Goal: Information Seeking & Learning: Check status

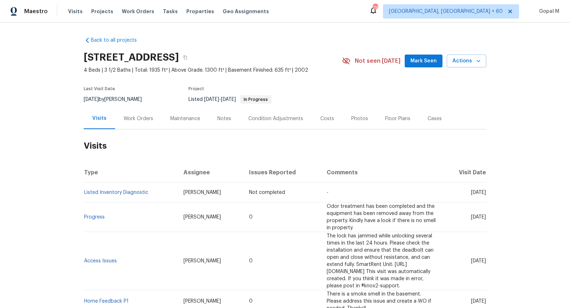
click at [132, 119] on div "Work Orders" at bounding box center [139, 118] width 30 height 7
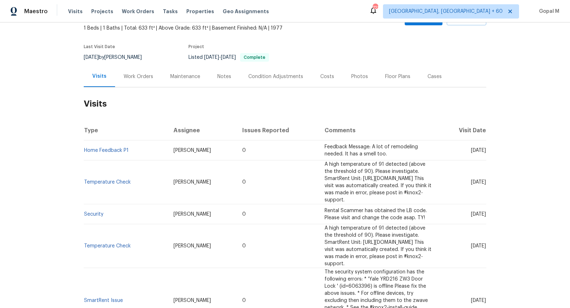
scroll to position [43, 0]
click at [112, 149] on link "Home Feedback P1" at bounding box center [106, 149] width 45 height 5
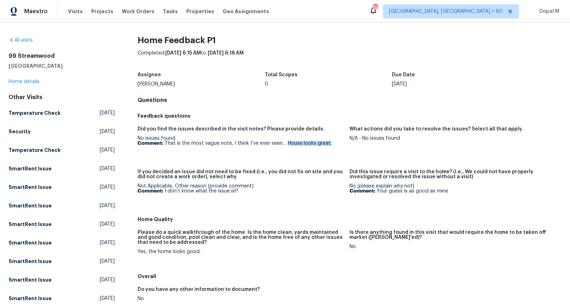
drag, startPoint x: 285, startPoint y: 144, endPoint x: 328, endPoint y: 143, distance: 42.8
click at [328, 143] on p "Comment: That is the most vague note, I think I’ve ever seen… House looks great." at bounding box center [241, 143] width 206 height 5
copy p "House looks great."
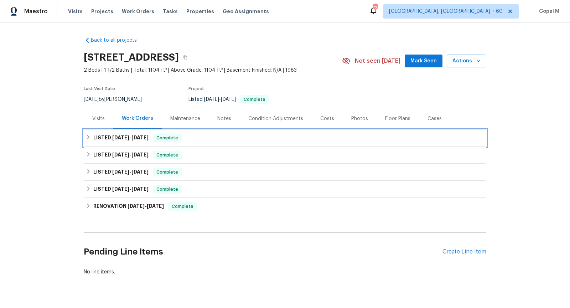
click at [191, 134] on div "LISTED [DATE] - [DATE] Complete" at bounding box center [285, 138] width 399 height 9
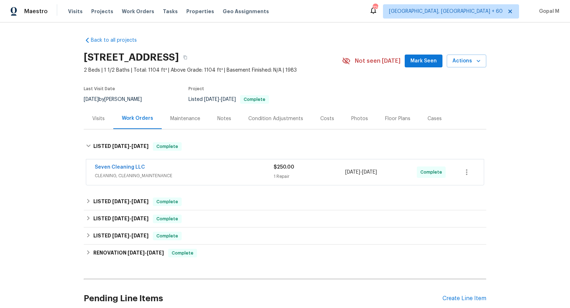
click at [194, 166] on div "Seven Cleaning LLC" at bounding box center [184, 168] width 179 height 9
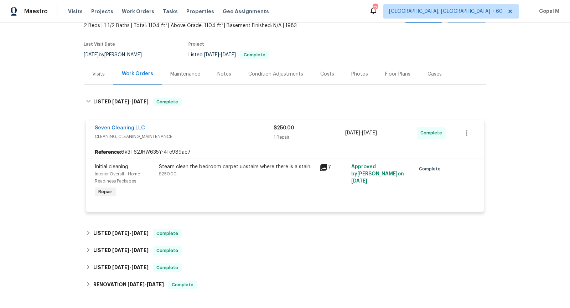
scroll to position [45, 0]
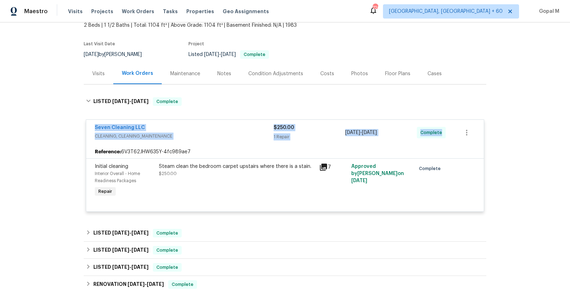
drag, startPoint x: 91, startPoint y: 126, endPoint x: 441, endPoint y: 135, distance: 349.8
click at [441, 135] on div "Seven Cleaning LLC CLEANING, CLEANING_MAINTENANCE $250.00 1 Repair 9/23/2025 - …" at bounding box center [285, 133] width 398 height 26
copy div "Seven Cleaning LLC CLEANING, CLEANING_MAINTENANCE $250.00 1 Repair 9/23/2025 - …"
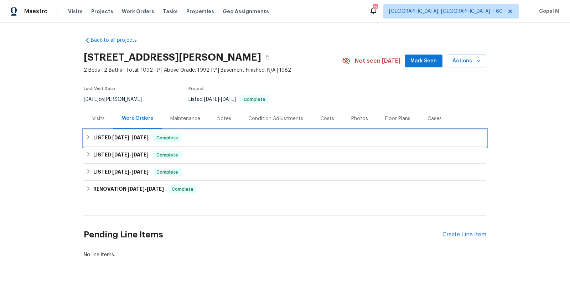
click at [116, 137] on span "9/11/25" at bounding box center [120, 137] width 17 height 5
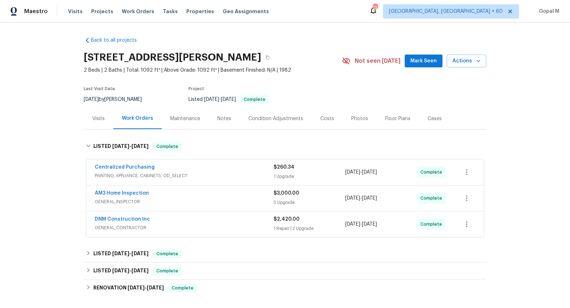
click at [171, 219] on div "DNM Construction Inc" at bounding box center [184, 220] width 179 height 9
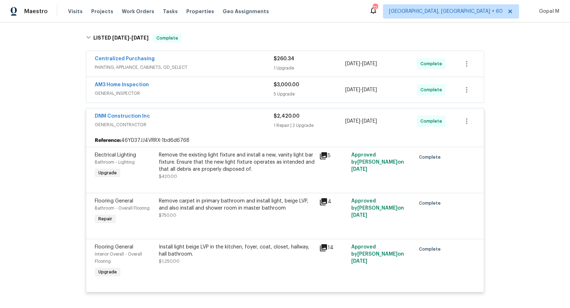
scroll to position [81, 0]
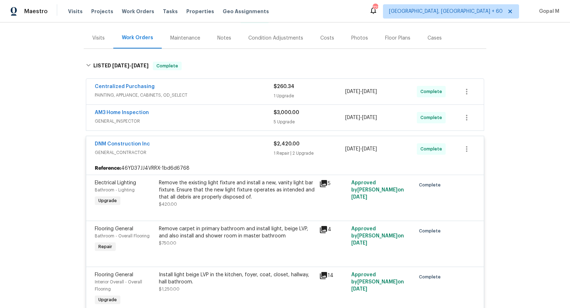
click at [175, 119] on span "GENERAL_INSPECTOR" at bounding box center [184, 121] width 179 height 7
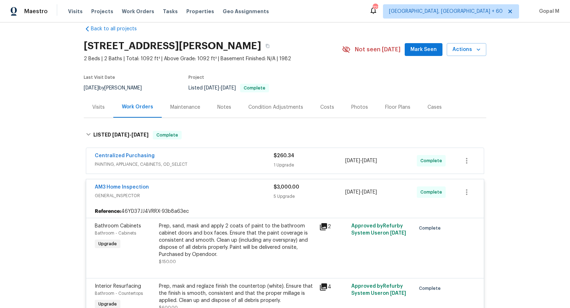
scroll to position [0, 0]
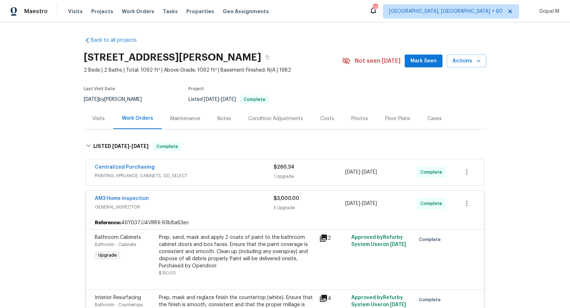
click at [199, 167] on div "Centralized Purchasing" at bounding box center [184, 168] width 179 height 9
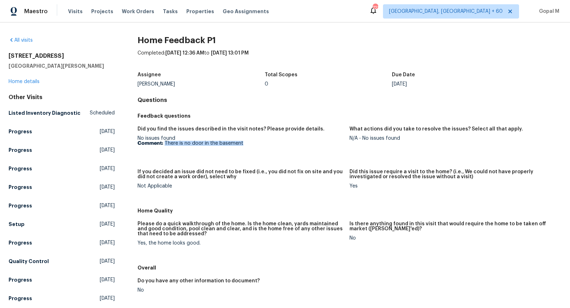
drag, startPoint x: 165, startPoint y: 143, endPoint x: 300, endPoint y: 143, distance: 134.7
click at [300, 143] on p "Comment: There is no door in the basement" at bounding box center [241, 143] width 206 height 5
copy p "There is no door in the basement"
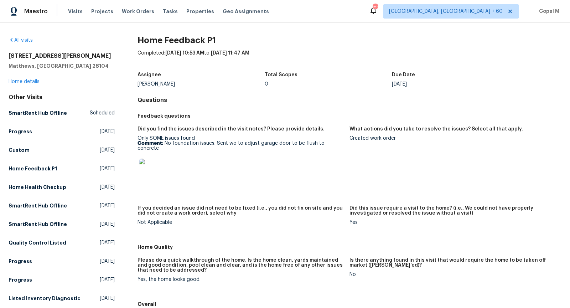
drag, startPoint x: 164, startPoint y: 145, endPoint x: 210, endPoint y: 144, distance: 46.3
click at [210, 144] on p "Comment: No foundation issues. Sent wo to adjust garage door to be flush to con…" at bounding box center [241, 146] width 206 height 10
drag, startPoint x: 165, startPoint y: 143, endPoint x: 217, endPoint y: 143, distance: 51.7
click at [217, 143] on p "Comment: No foundation issues. Sent wo to adjust garage door to be flush to con…" at bounding box center [241, 146] width 206 height 10
copy p "No foundation issues."
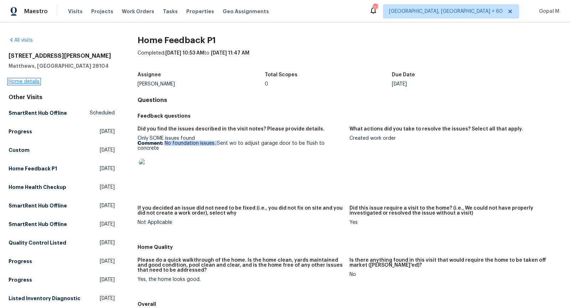
click at [30, 83] on link "Home details" at bounding box center [24, 81] width 31 height 5
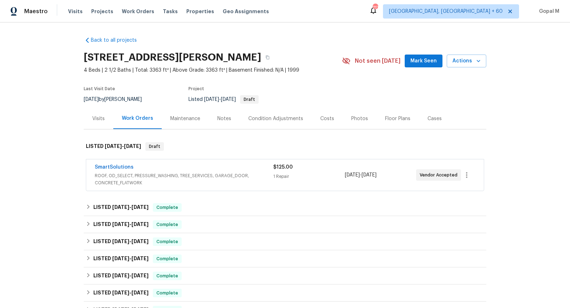
click at [150, 167] on div "SmartSolutions" at bounding box center [184, 168] width 179 height 9
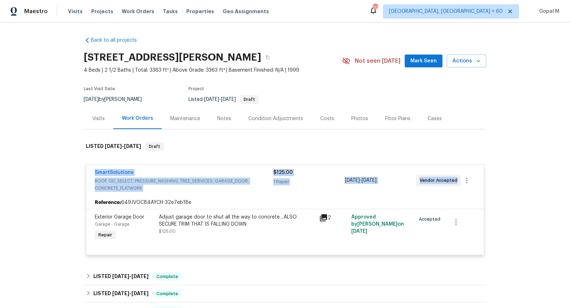
drag, startPoint x: 93, startPoint y: 171, endPoint x: 459, endPoint y: 186, distance: 366.7
click at [459, 186] on div "SmartSolutions ROOF, OD_SELECT, PRESSURE_WASHING, TREE_SERVICES, GARAGE_DOOR, C…" at bounding box center [285, 180] width 398 height 31
copy div "SmartSolutions ROOF, OD_SELECT, PRESSURE_WASHING, TREE_SERVICES, GARAGE_DOOR, C…"
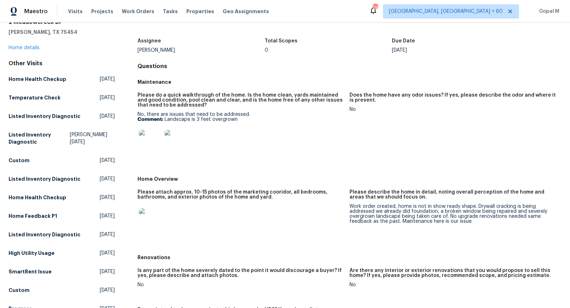
scroll to position [34, 0]
click at [27, 45] on link "Home details" at bounding box center [24, 47] width 31 height 5
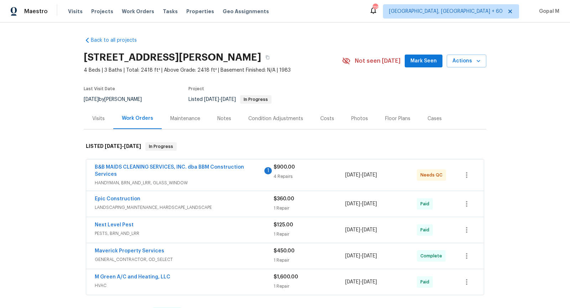
click at [213, 182] on span "HANDYMAN, BRN_AND_LRR, GLASS_WINDOW" at bounding box center [184, 182] width 179 height 7
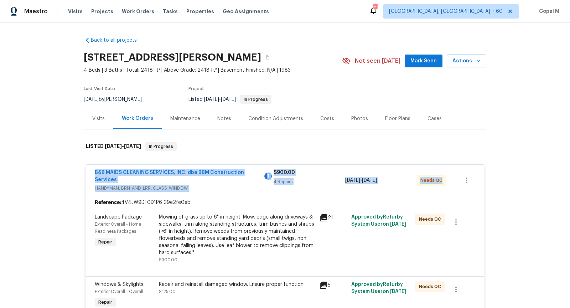
drag, startPoint x: 90, startPoint y: 173, endPoint x: 444, endPoint y: 180, distance: 353.7
click at [444, 180] on div "B&B MAIDS CLEANING SERVICES, INC. dba BBM Construction Services 1 HANDYMAN, BRN…" at bounding box center [285, 180] width 398 height 31
copy div "B&B MAIDS CLEANING SERVICES, INC. dba BBM Construction Services 1 HANDYMAN, BRN…"
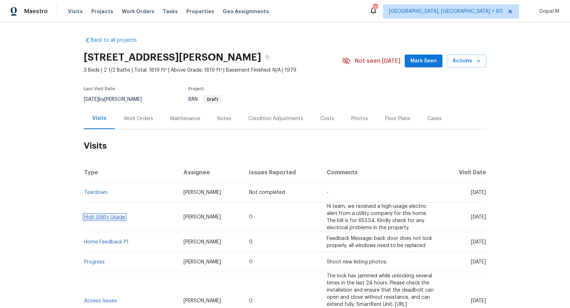
click at [111, 215] on link "High Utility Usage" at bounding box center [104, 217] width 41 height 5
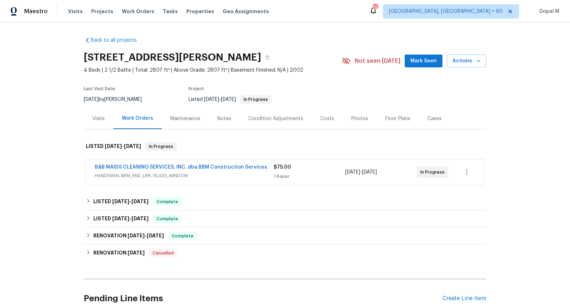
click at [195, 179] on div "B&B MAIDS CLEANING SERVICES, INC. dba BBM Construction Services HANDYMAN, BRN_A…" at bounding box center [184, 172] width 179 height 17
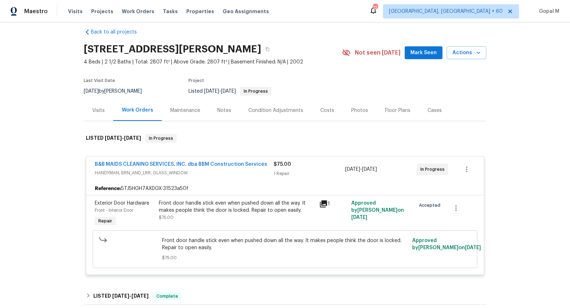
scroll to position [11, 0]
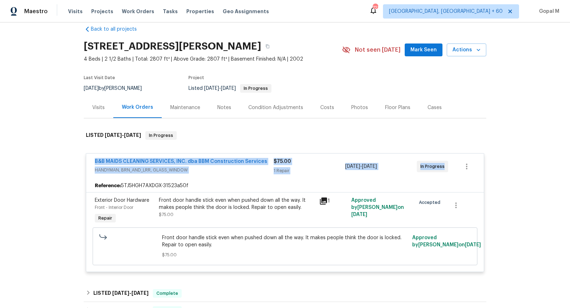
drag, startPoint x: 92, startPoint y: 162, endPoint x: 442, endPoint y: 174, distance: 350.2
click at [442, 174] on div "B&B MAIDS CLEANING SERVICES, INC. dba BBM Construction Services HANDYMAN, BRN_A…" at bounding box center [285, 167] width 398 height 26
copy div "B&B MAIDS CLEANING SERVICES, INC. dba BBM Construction Services HANDYMAN, BRN_A…"
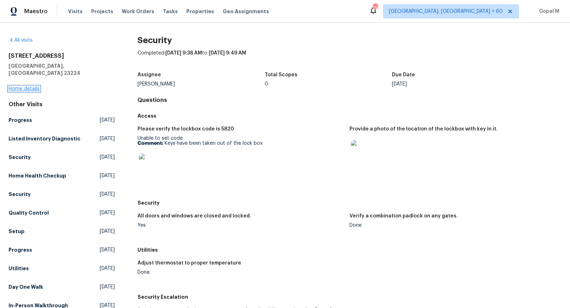
click at [32, 86] on link "Home details" at bounding box center [24, 88] width 31 height 5
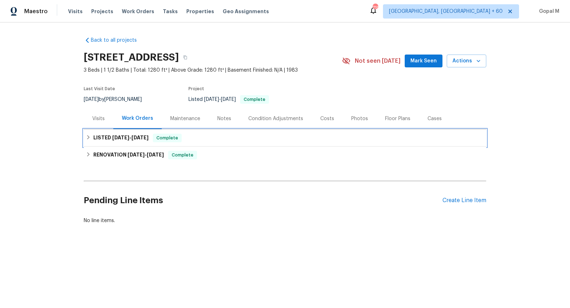
click at [200, 134] on div "LISTED 9/10/25 - 9/26/25 Complete" at bounding box center [285, 138] width 399 height 9
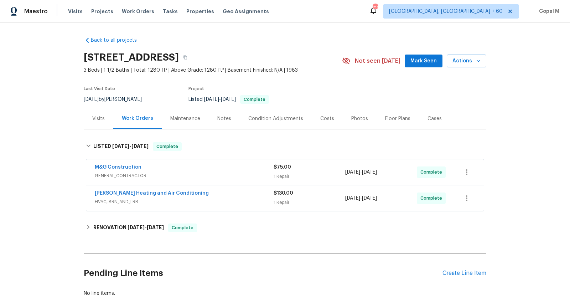
click at [205, 207] on div "Mayer Heating and Air Conditioning HVAC, BRN_AND_LRR $130.00 1 Repair 9/24/2025…" at bounding box center [285, 198] width 398 height 26
click at [196, 203] on span "HVAC, BRN_AND_LRR" at bounding box center [184, 201] width 179 height 7
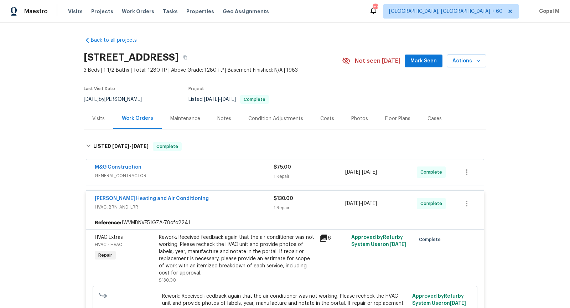
click at [195, 170] on div "M&G Construction" at bounding box center [184, 168] width 179 height 9
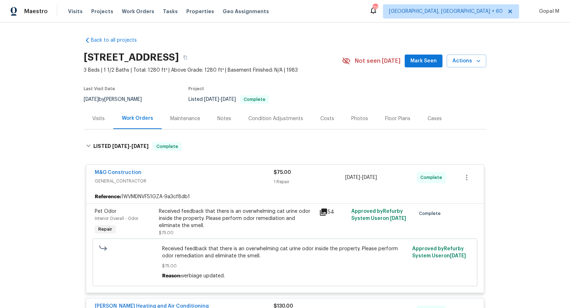
click at [93, 123] on div "Visits" at bounding box center [99, 118] width 30 height 21
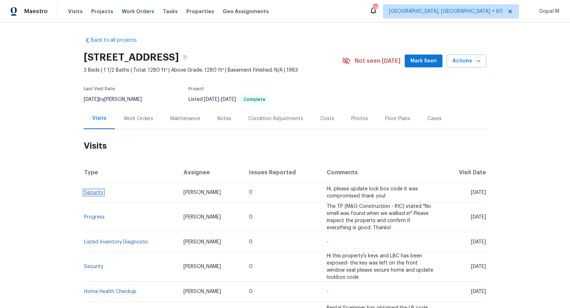
click at [89, 191] on link "Security" at bounding box center [93, 192] width 19 height 5
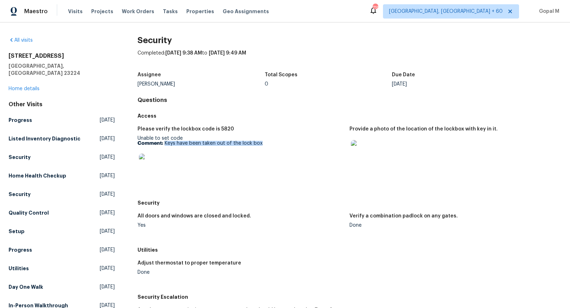
drag, startPoint x: 164, startPoint y: 144, endPoint x: 328, endPoint y: 144, distance: 163.3
click at [328, 144] on p "Comment: Keys have been taken out of the lock box" at bounding box center [241, 143] width 206 height 5
copy p "Keys have been taken out of the lock box"
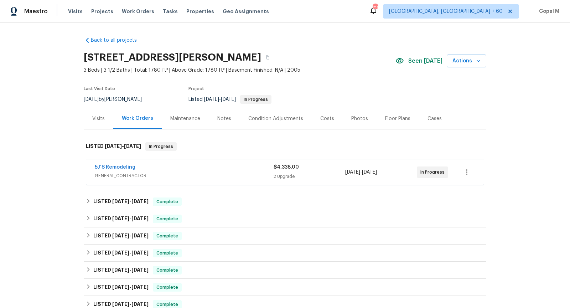
click at [155, 179] on span "GENERAL_CONTRACTOR" at bounding box center [184, 175] width 179 height 7
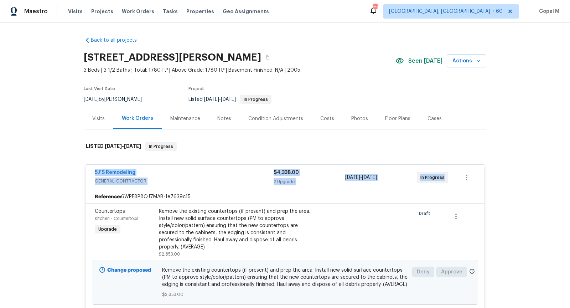
drag, startPoint x: 94, startPoint y: 171, endPoint x: 443, endPoint y: 187, distance: 349.0
click at [443, 187] on div "5J’S Remodeling GENERAL_CONTRACTOR $4,338.00 2 Upgrade 9/30/2025 - 10/8/2025 In…" at bounding box center [285, 178] width 398 height 26
copy div "5J’S Remodeling GENERAL_CONTRACTOR $4,338.00 2 Upgrade 9/30/2025 - 10/8/2025 In…"
